Goal: Information Seeking & Learning: Learn about a topic

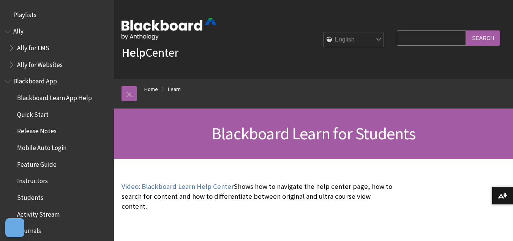
scroll to position [732, 0]
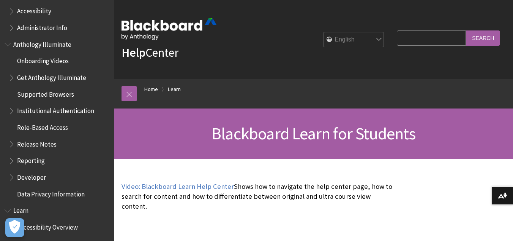
scroll to position [445, 0]
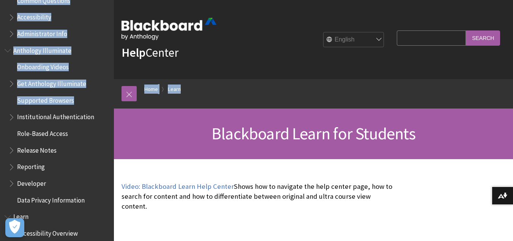
drag, startPoint x: 120, startPoint y: 106, endPoint x: 112, endPoint y: 102, distance: 8.8
click at [114, 102] on div "Breadcrumb Home Learn All Products Playlists Playlists Ally Ally for LMS Ally f…" at bounding box center [313, 93] width 399 height 29
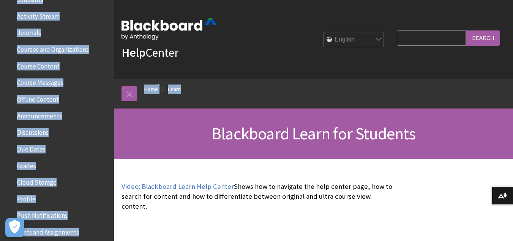
scroll to position [192, 0]
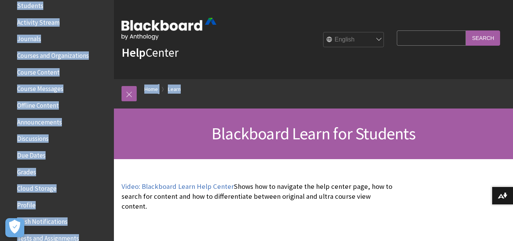
click at [108, 14] on div "All Products Playlists Playlists Ally Ally for LMS Ally for Websites Ally Ally …" at bounding box center [57, 120] width 114 height 241
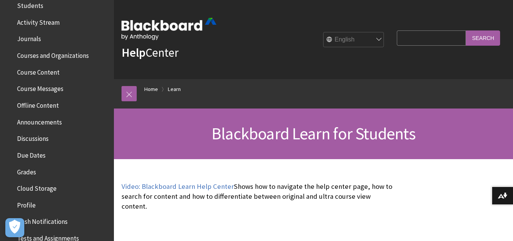
scroll to position [0, 0]
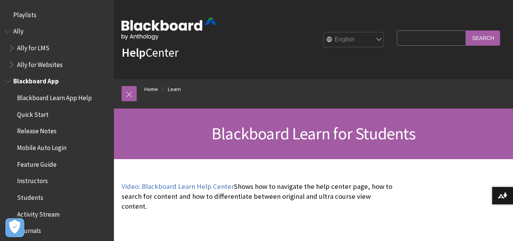
click at [36, 201] on span "Students" at bounding box center [30, 196] width 26 height 10
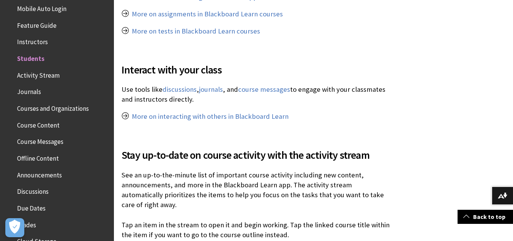
scroll to position [165, 0]
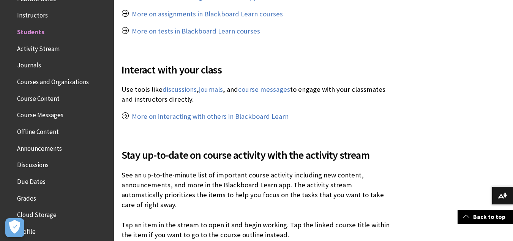
click at [36, 96] on span "Course Content" at bounding box center [38, 97] width 43 height 10
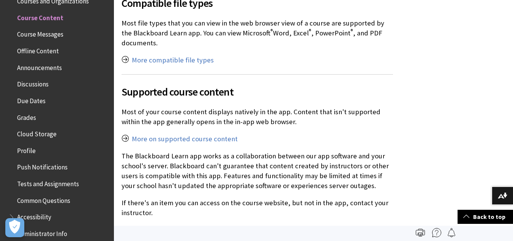
scroll to position [590, 0]
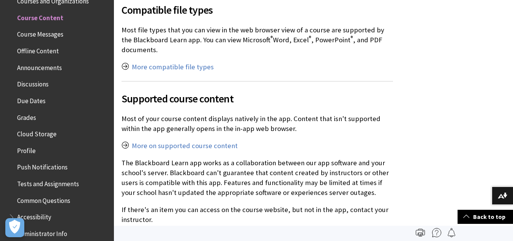
click at [38, 17] on span "Course Content" at bounding box center [40, 16] width 46 height 10
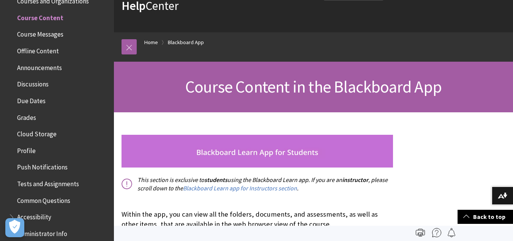
scroll to position [7, 0]
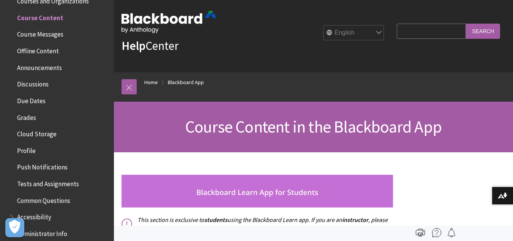
click at [408, 36] on input "Search Query" at bounding box center [431, 31] width 69 height 15
type input "jj"
click at [466, 24] on input "Search" at bounding box center [483, 31] width 34 height 15
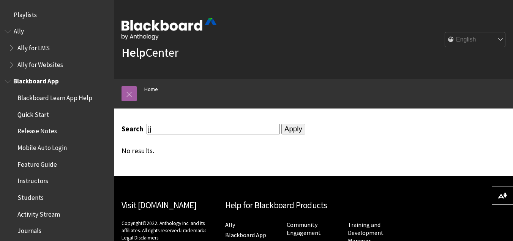
click at [38, 78] on span "Blackboard App" at bounding box center [36, 80] width 46 height 10
click at [30, 199] on span "Students" at bounding box center [30, 196] width 26 height 10
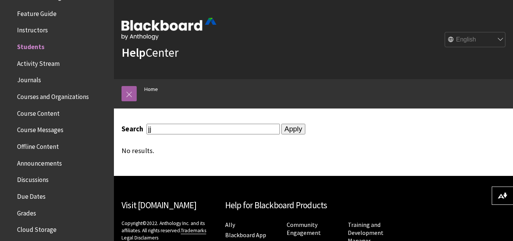
scroll to position [159, 0]
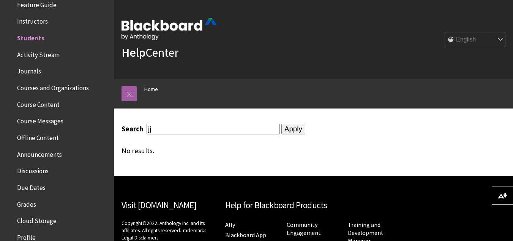
click at [41, 105] on span "Course Content" at bounding box center [38, 103] width 43 height 10
click at [41, 105] on span "Course Content" at bounding box center [40, 103] width 46 height 10
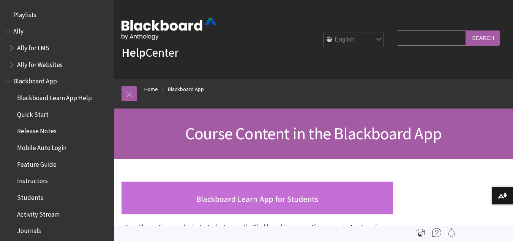
scroll to position [246, 0]
